Goal: Complete application form

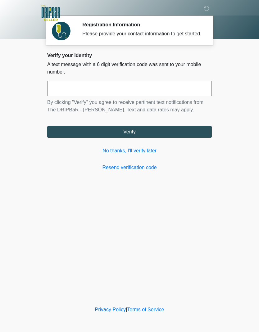
click at [118, 91] on input "text" at bounding box center [129, 88] width 164 height 15
type input "******"
click at [162, 134] on button "Verify" at bounding box center [129, 132] width 164 height 12
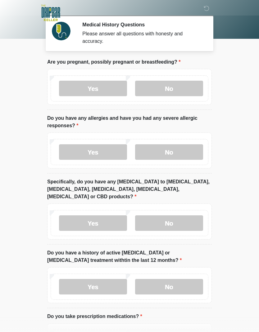
click at [179, 87] on label "No" at bounding box center [169, 88] width 68 height 15
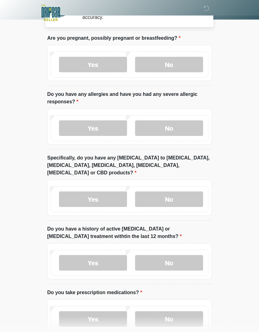
scroll to position [24, 0]
click at [179, 122] on label "No" at bounding box center [169, 127] width 68 height 15
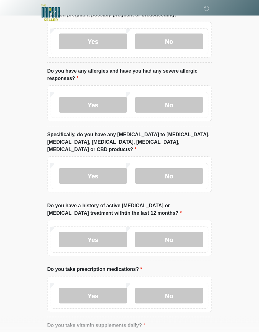
click at [188, 168] on label "No" at bounding box center [169, 175] width 68 height 15
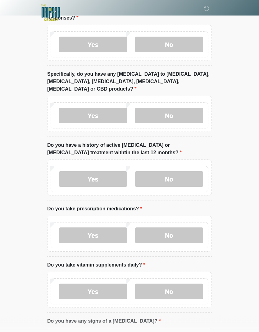
scroll to position [108, 0]
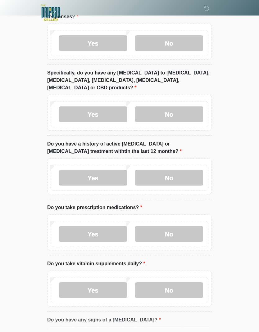
click at [186, 170] on label "No" at bounding box center [169, 177] width 68 height 15
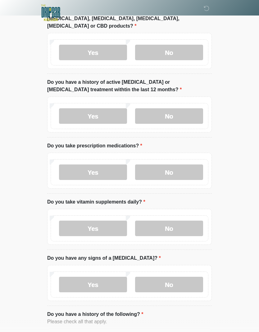
scroll to position [172, 0]
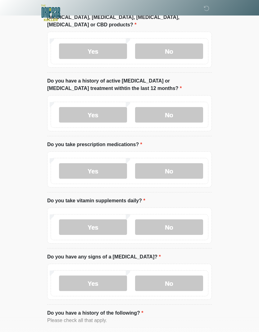
click at [188, 163] on label "No" at bounding box center [169, 170] width 68 height 15
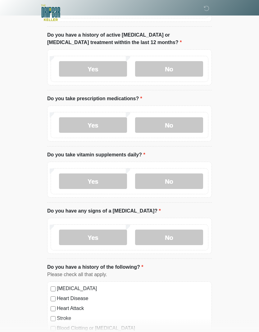
scroll to position [221, 0]
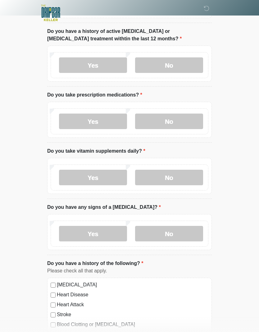
click at [115, 170] on label "Yes" at bounding box center [93, 177] width 68 height 15
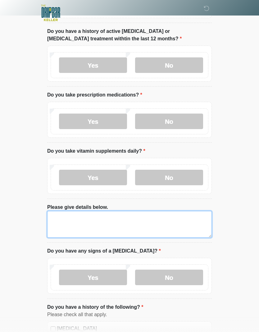
click at [146, 222] on textarea "Please give details below." at bounding box center [129, 224] width 164 height 27
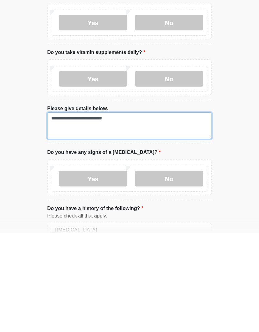
type textarea "**********"
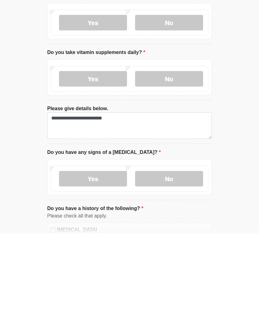
click at [172, 269] on label "No" at bounding box center [169, 276] width 68 height 15
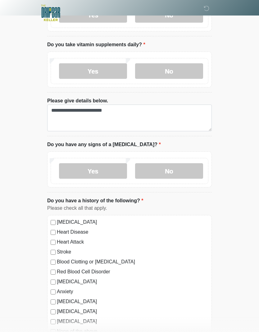
scroll to position [358, 0]
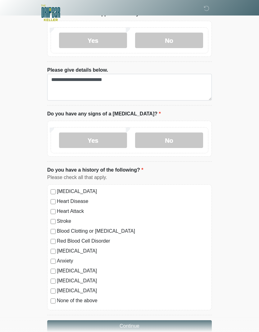
click at [98, 320] on button "Continue" at bounding box center [129, 326] width 164 height 12
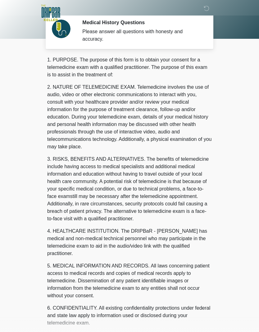
scroll to position [0, 0]
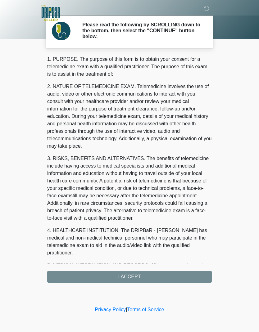
click at [137, 276] on div "1. PURPOSE. The purpose of this form is to obtain your consent for a telemedici…" at bounding box center [129, 168] width 164 height 227
click at [122, 273] on div "1. PURPOSE. The purpose of this form is to obtain your consent for a telemedici…" at bounding box center [129, 168] width 164 height 227
click at [178, 241] on p "4. HEALTHCARE INSTITUTION. The DRIPBaR - Keller has medical and non-medical tec…" at bounding box center [129, 242] width 164 height 30
click at [162, 198] on p "3. RISKS, BENEFITS AND ALTERNATIVES. The benefits of telemedicine include havin…" at bounding box center [129, 188] width 164 height 67
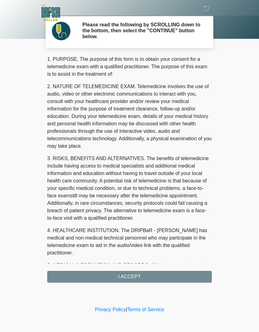
click at [165, 148] on p "2. NATURE OF TELEMEDICINE EXAM. Telemedicine involves the use of audio, video o…" at bounding box center [129, 116] width 164 height 67
click at [139, 276] on div "1. PURPOSE. The purpose of this form is to obtain your consent for a telemedici…" at bounding box center [129, 168] width 164 height 227
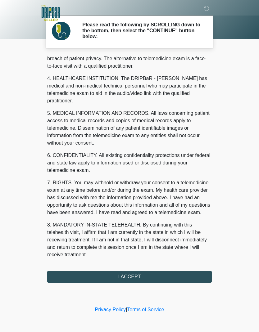
scroll to position [152, 0]
click at [133, 279] on button "I ACCEPT" at bounding box center [129, 277] width 164 height 12
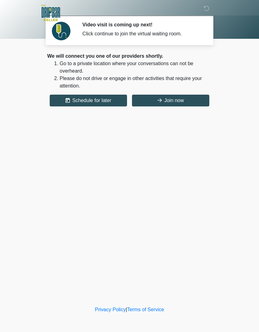
click at [193, 98] on button "Join now" at bounding box center [170, 101] width 77 height 12
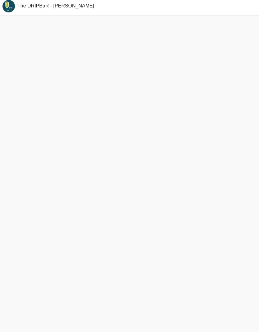
scroll to position [13, 0]
